Goal: Communication & Community: Answer question/provide support

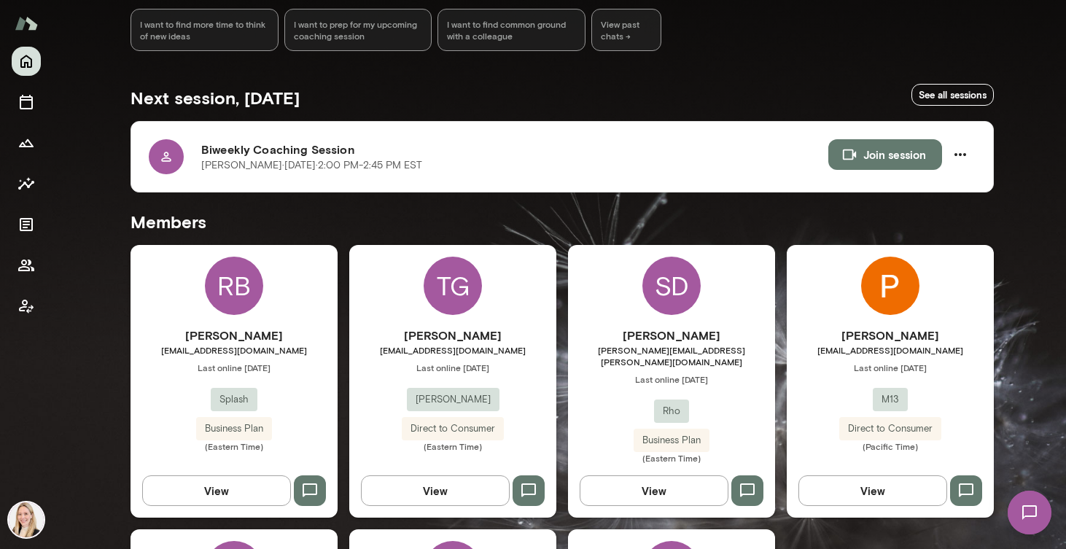
scroll to position [200, 0]
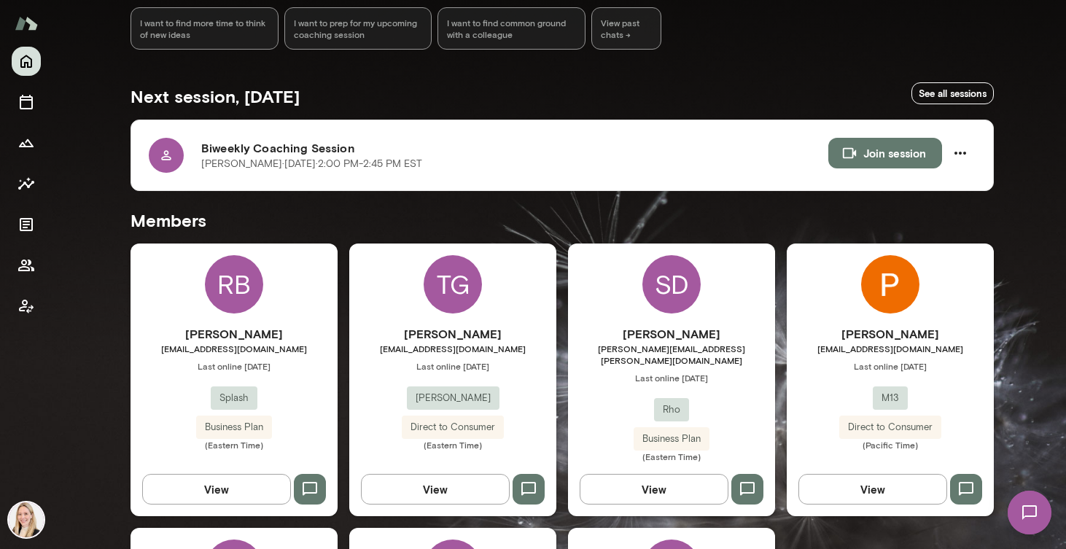
click at [1031, 516] on img at bounding box center [1029, 513] width 60 height 60
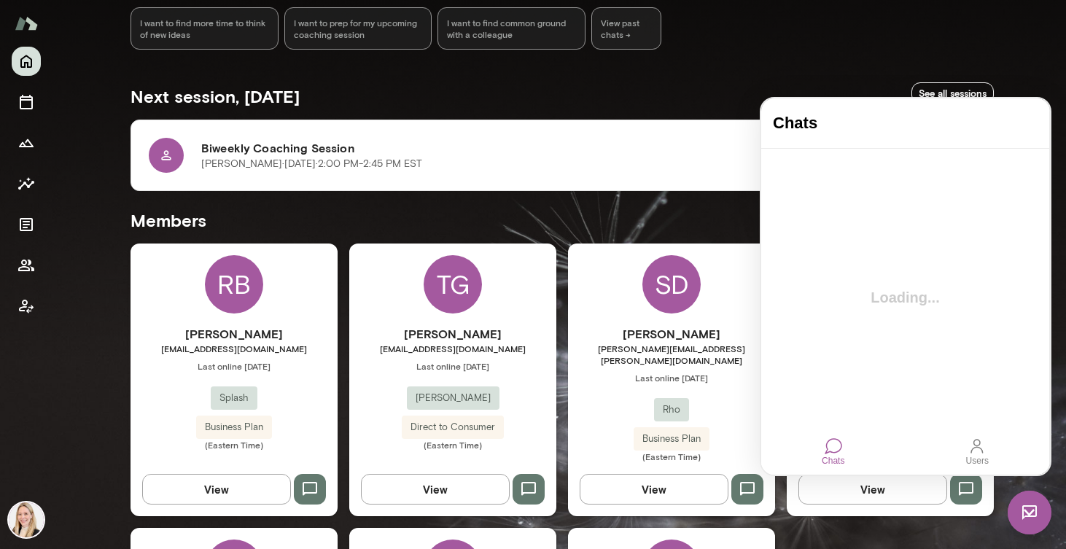
scroll to position [0, 0]
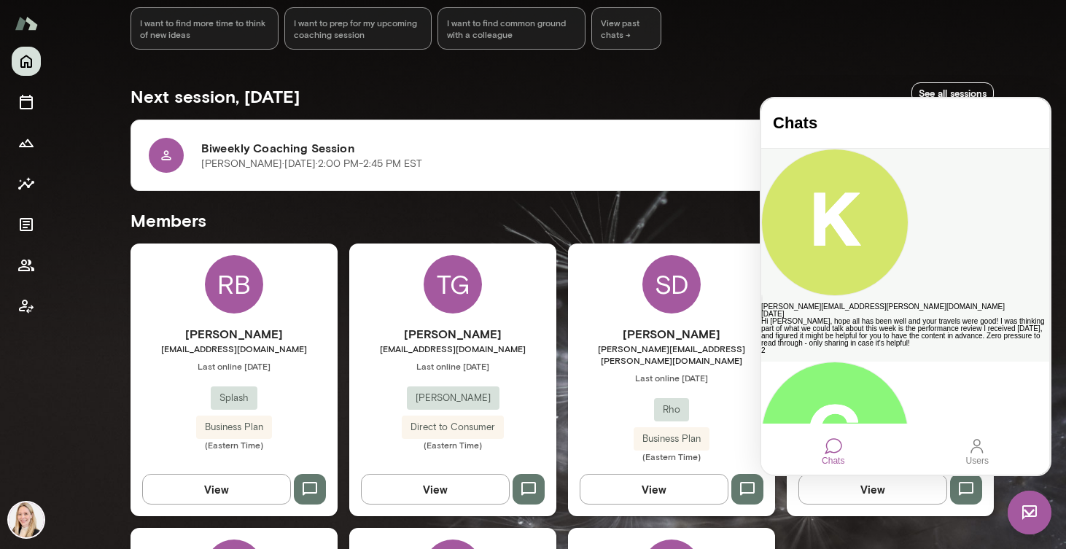
click at [919, 318] on div "Hi [PERSON_NAME], hope all has been well and your travels were good! I was thin…" at bounding box center [905, 332] width 288 height 29
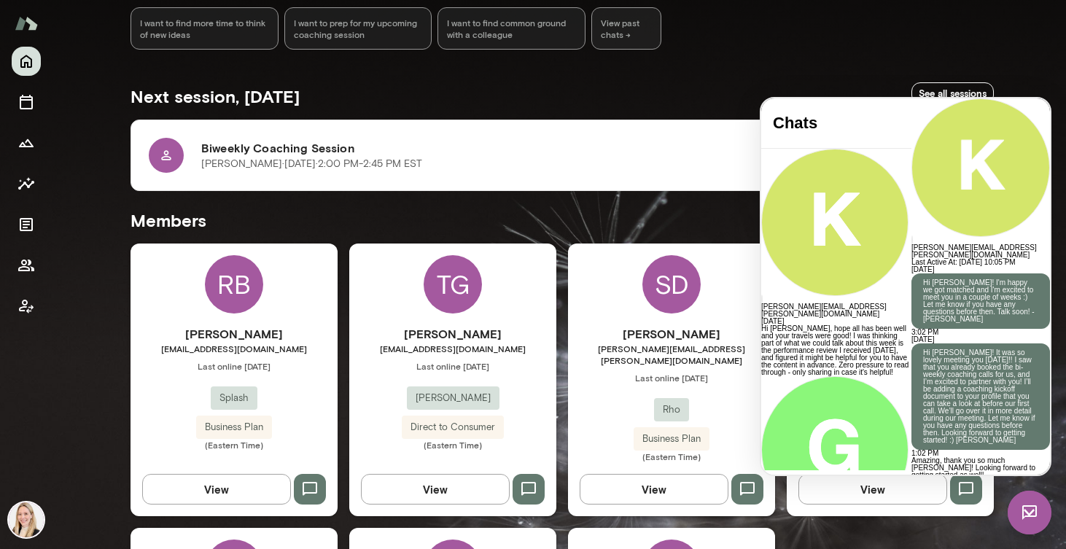
scroll to position [3560, 0]
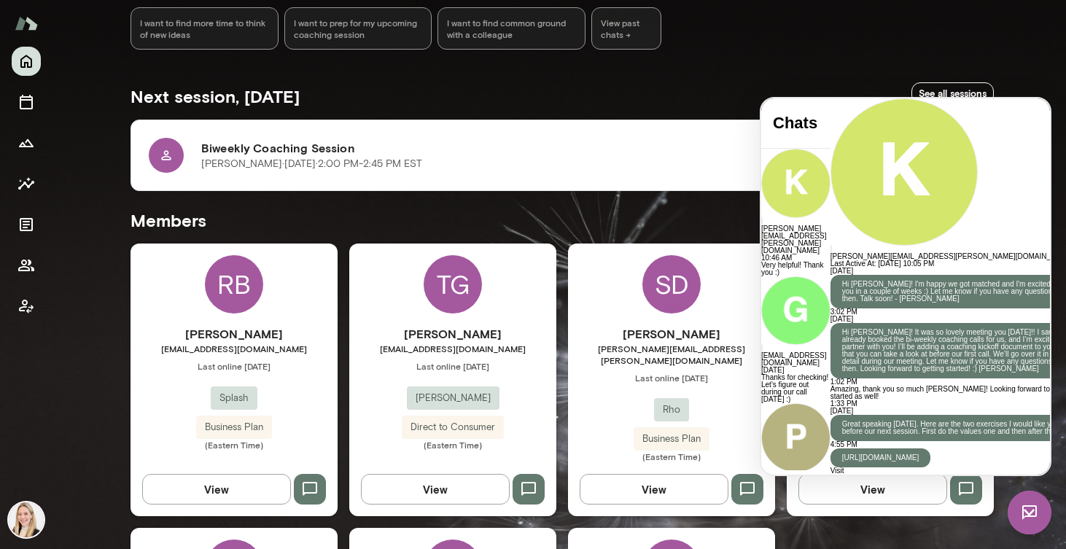
click at [830, 98] on div at bounding box center [962, 98] width 264 height 0
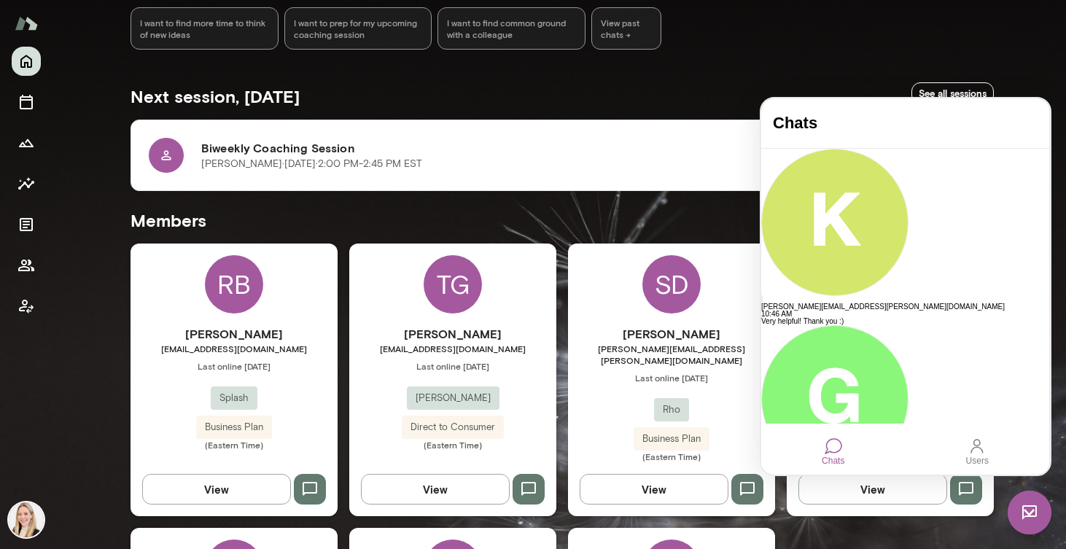
click at [1023, 513] on img at bounding box center [1029, 513] width 44 height 44
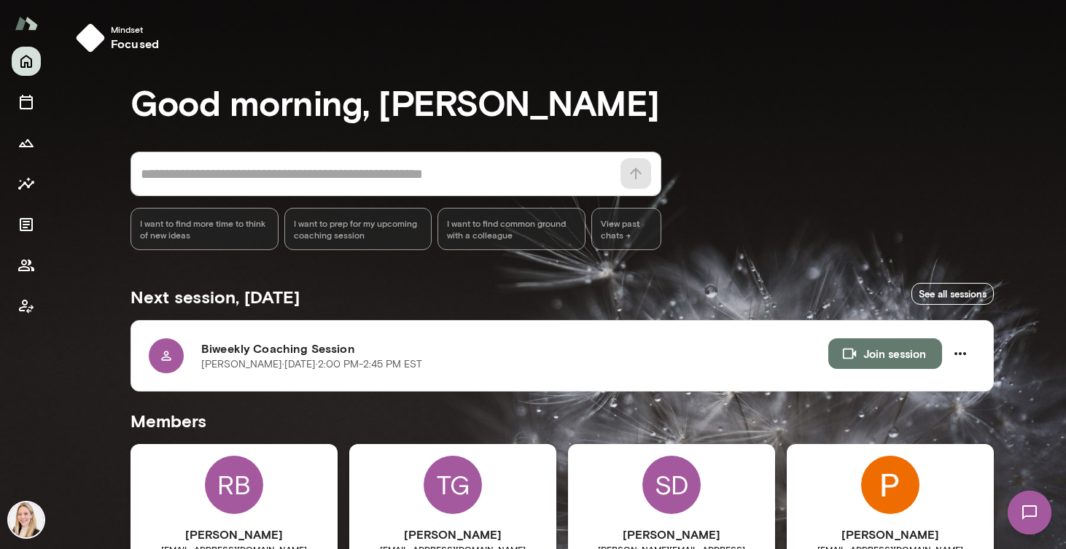
click at [1023, 518] on img at bounding box center [1029, 513] width 60 height 60
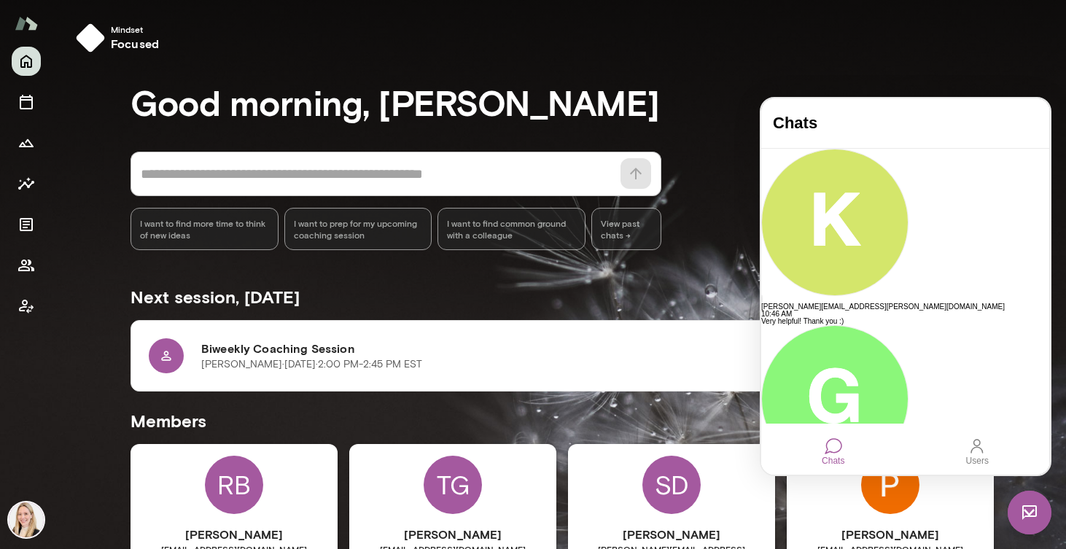
click at [1033, 515] on img at bounding box center [1029, 513] width 44 height 44
